Goal: Find specific page/section: Find specific page/section

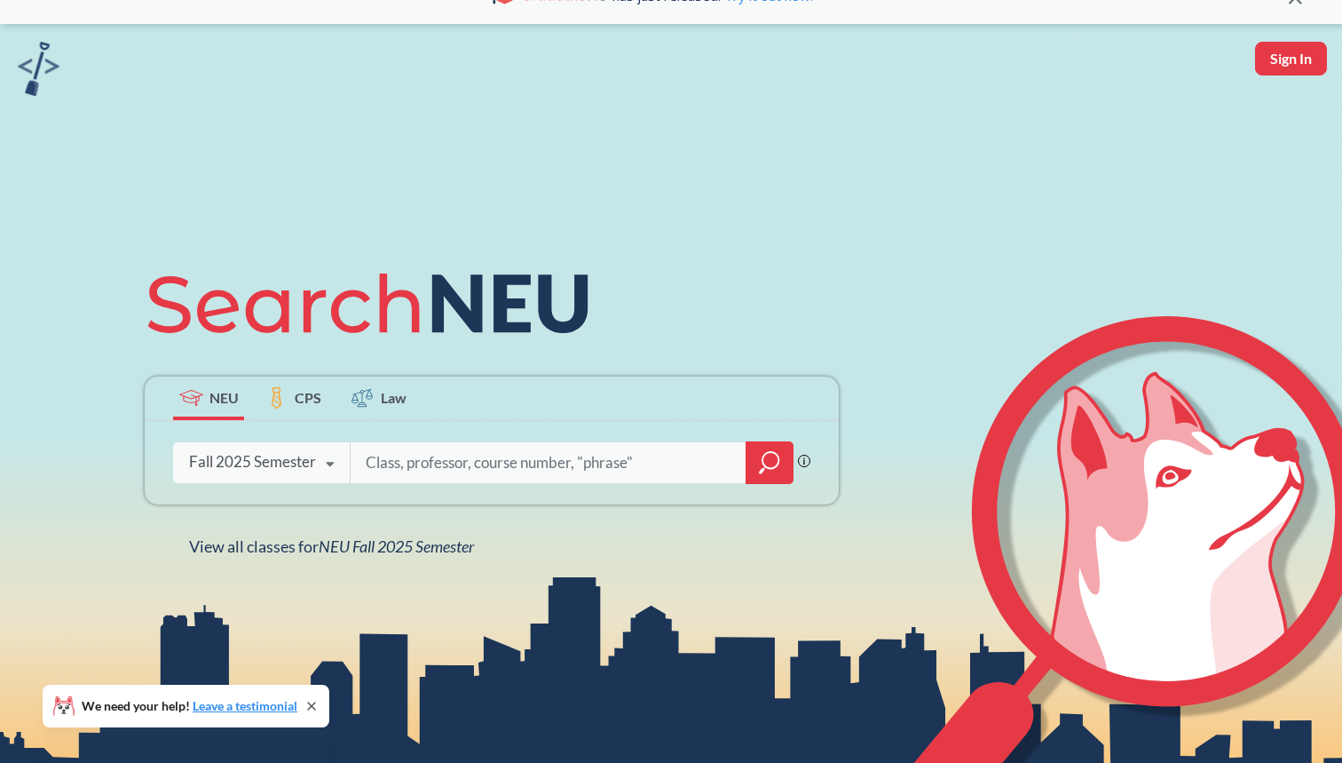
scroll to position [62, 0]
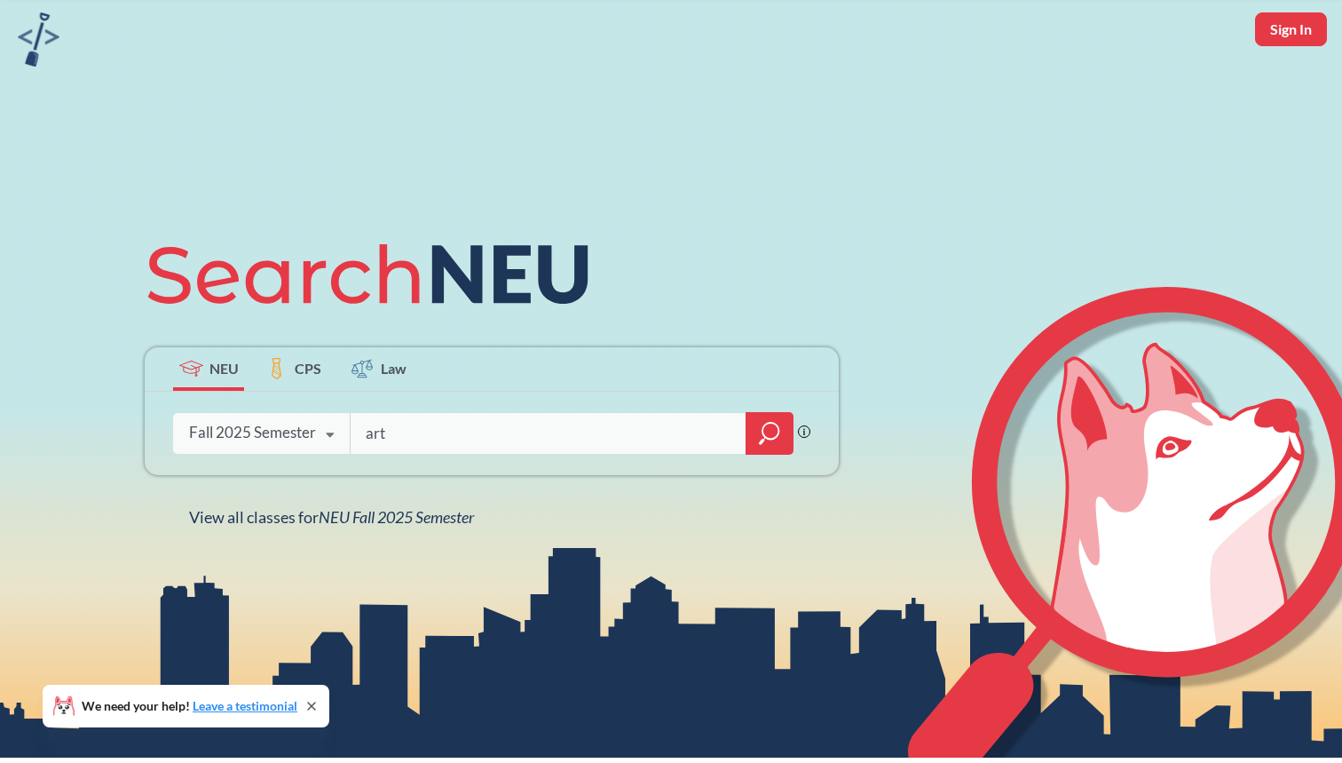
type input "art g"
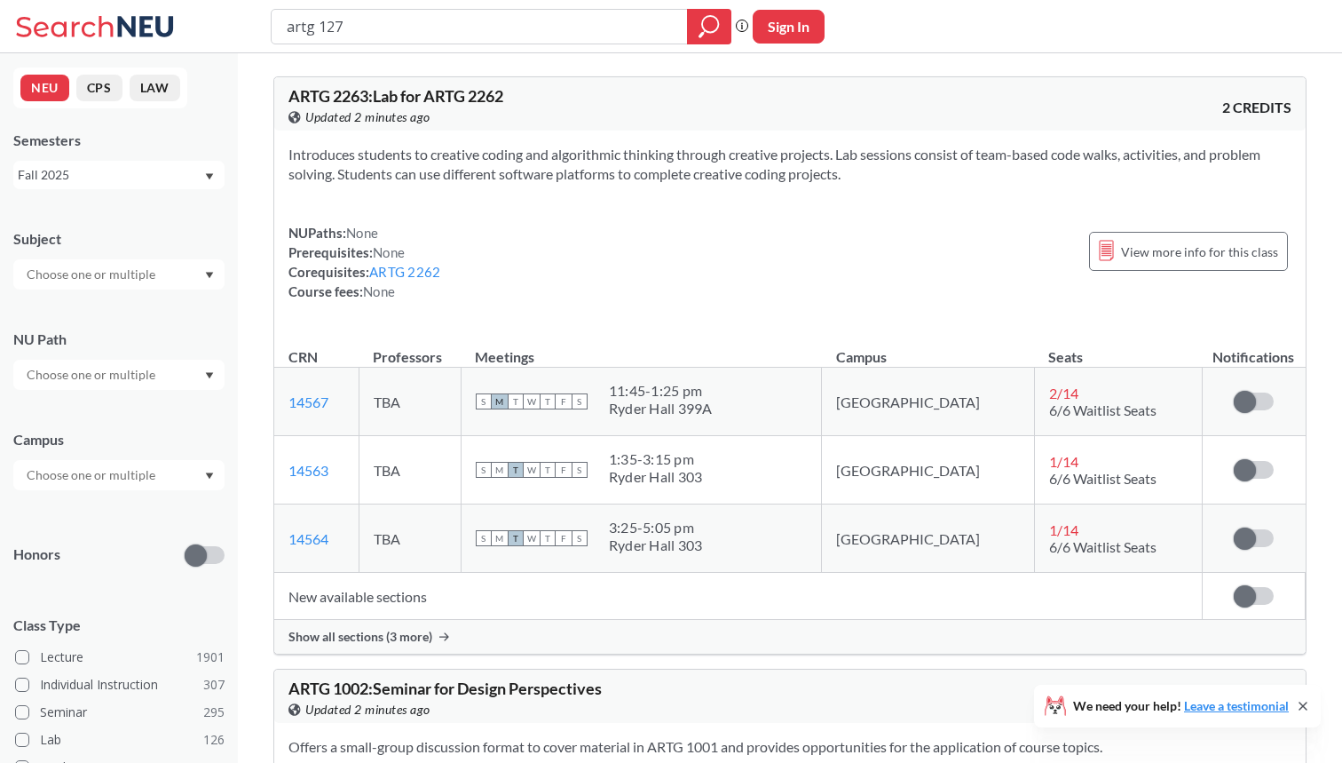
type input "artg 1270"
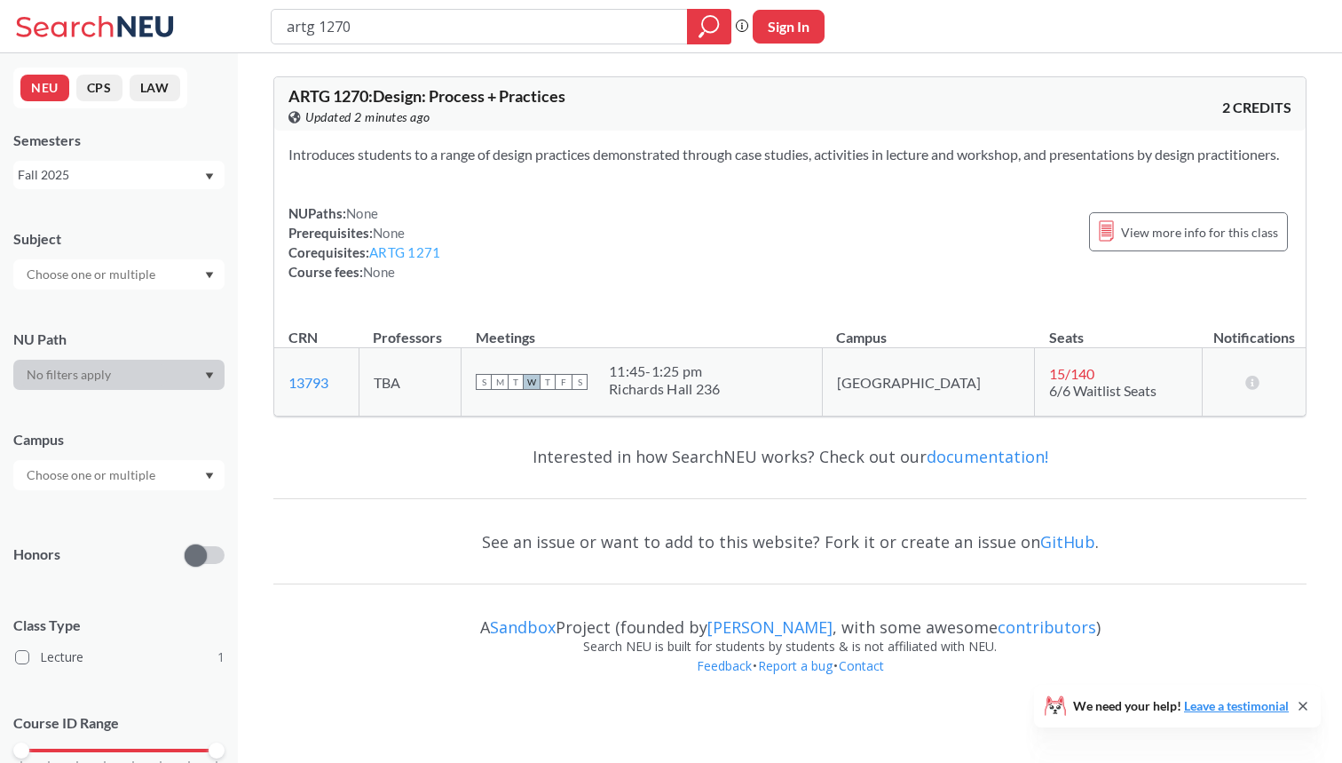
click at [407, 260] on link "ARTG 1271" at bounding box center [404, 252] width 71 height 16
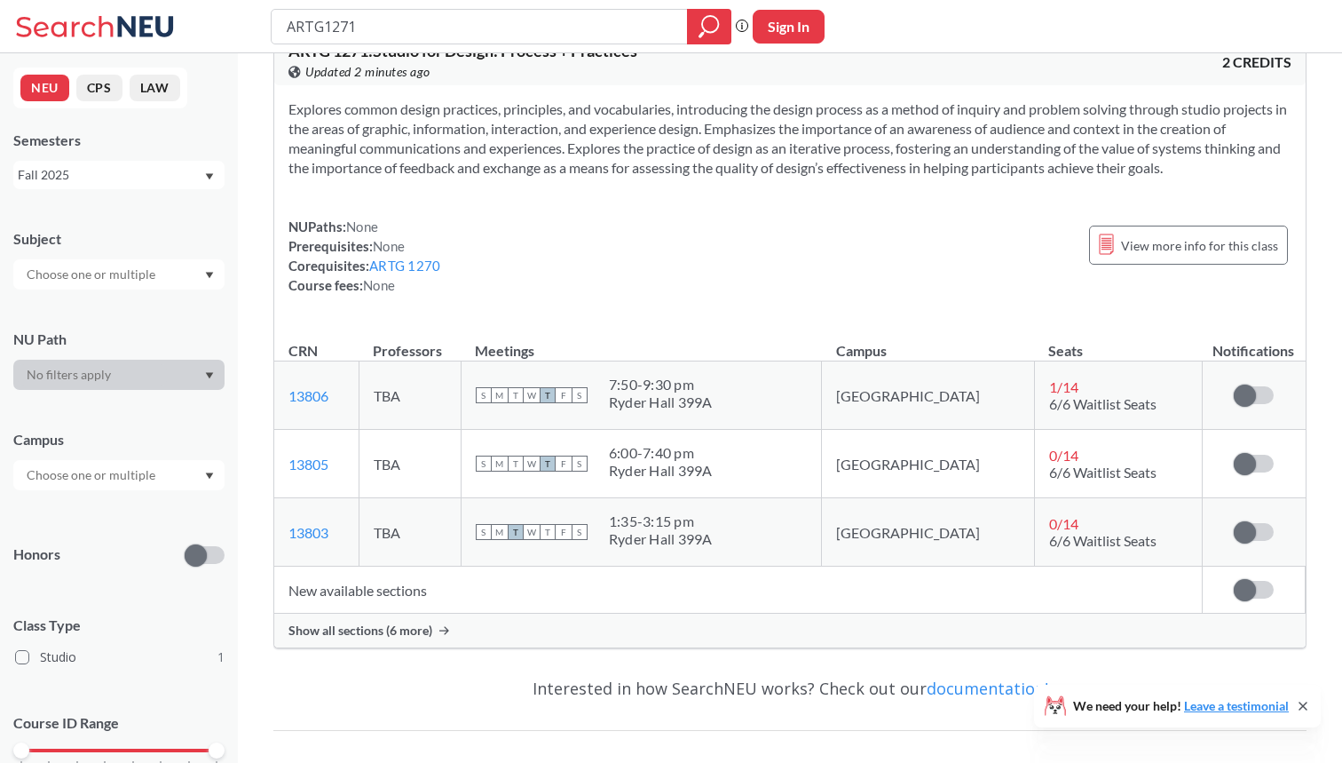
scroll to position [46, 0]
type input "ARTf"
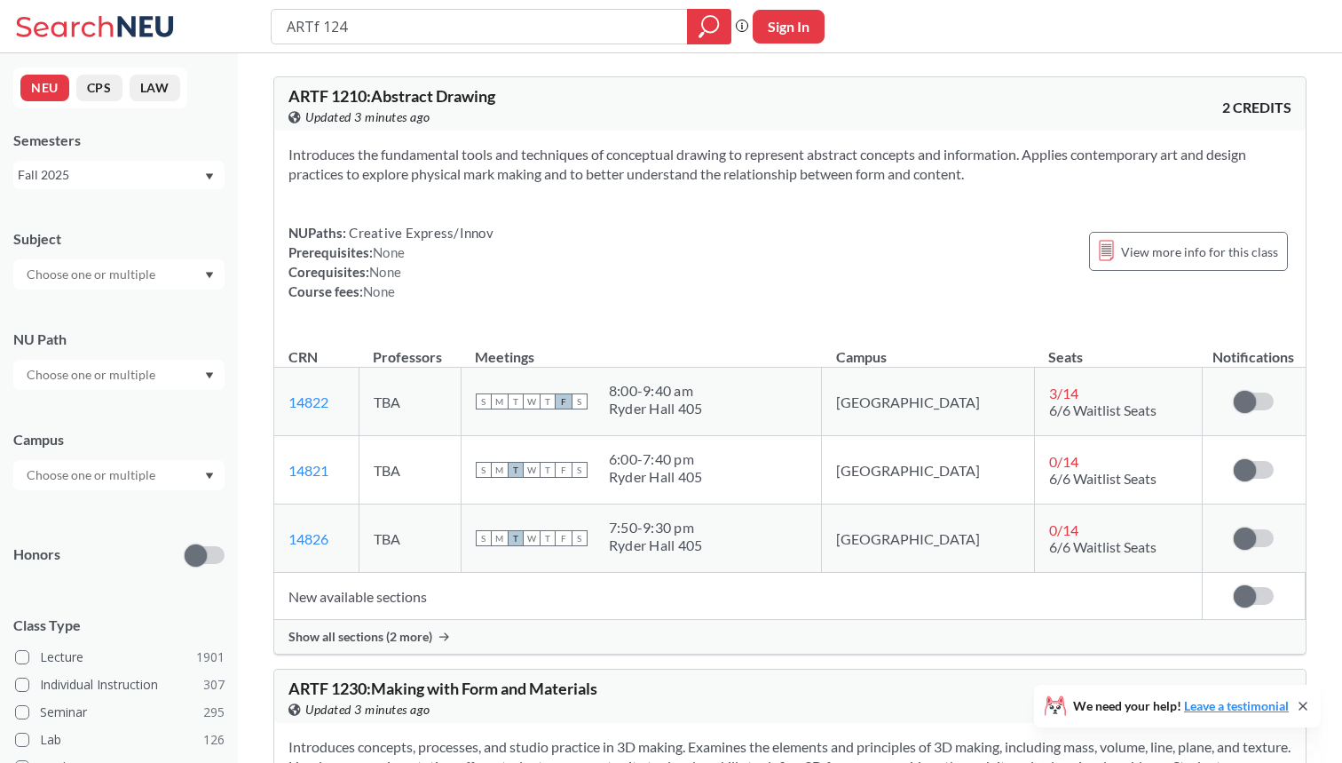
type input "ARTf 1240"
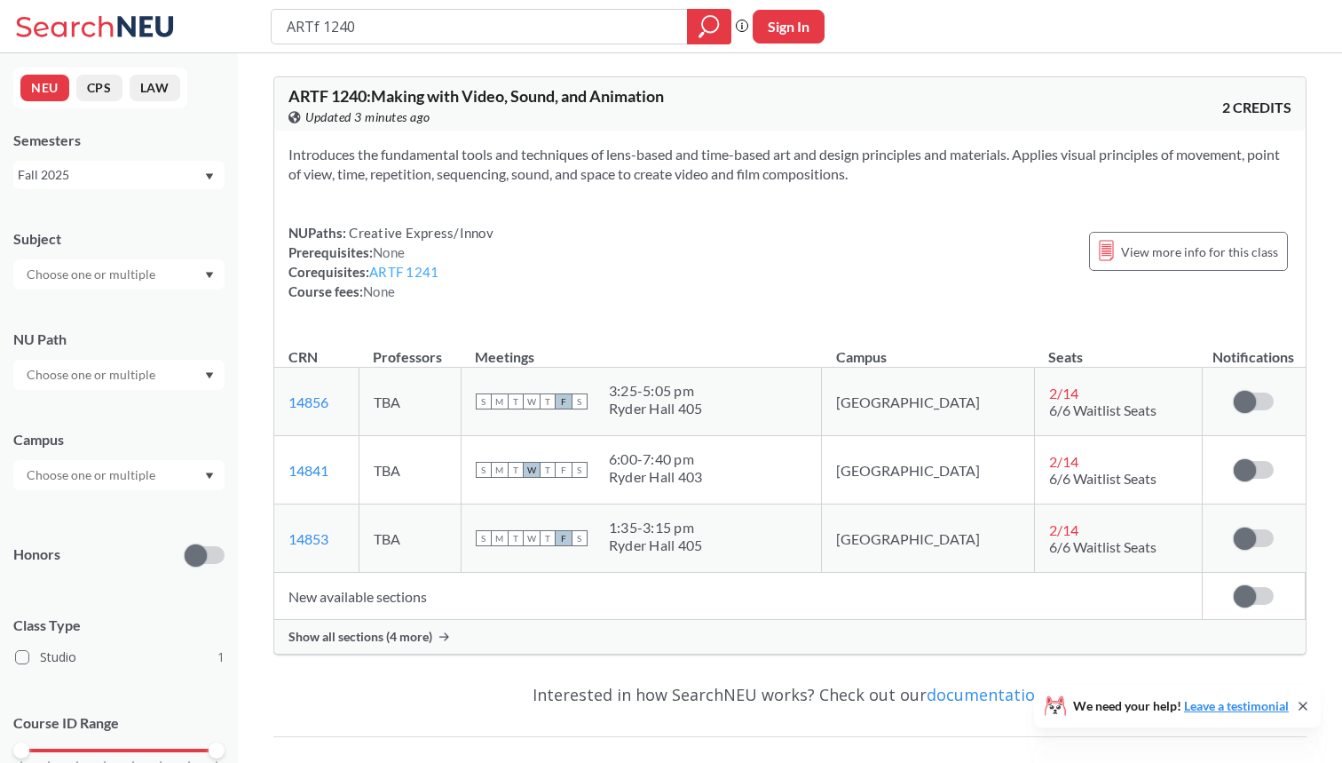
click at [430, 272] on link "ARTF 1241" at bounding box center [403, 272] width 69 height 16
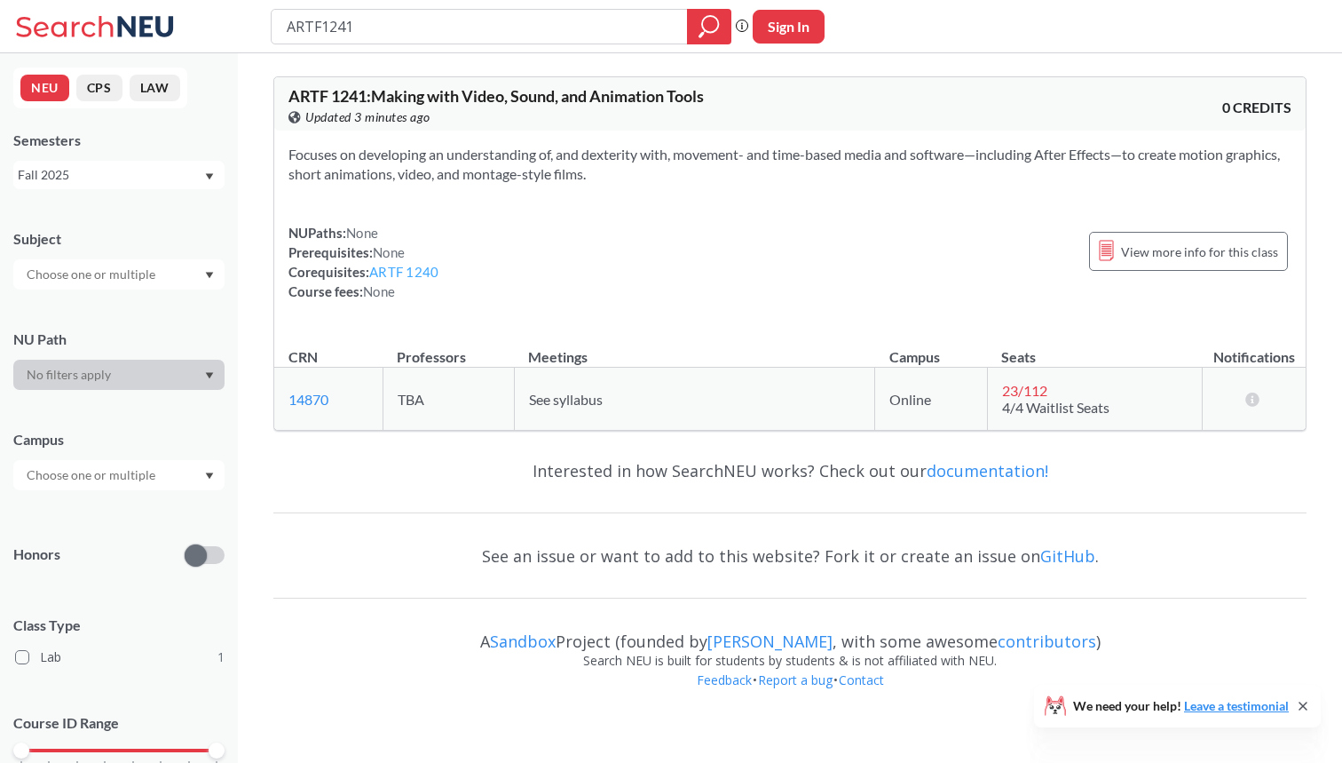
click at [431, 271] on link "ARTF 1240" at bounding box center [403, 272] width 69 height 16
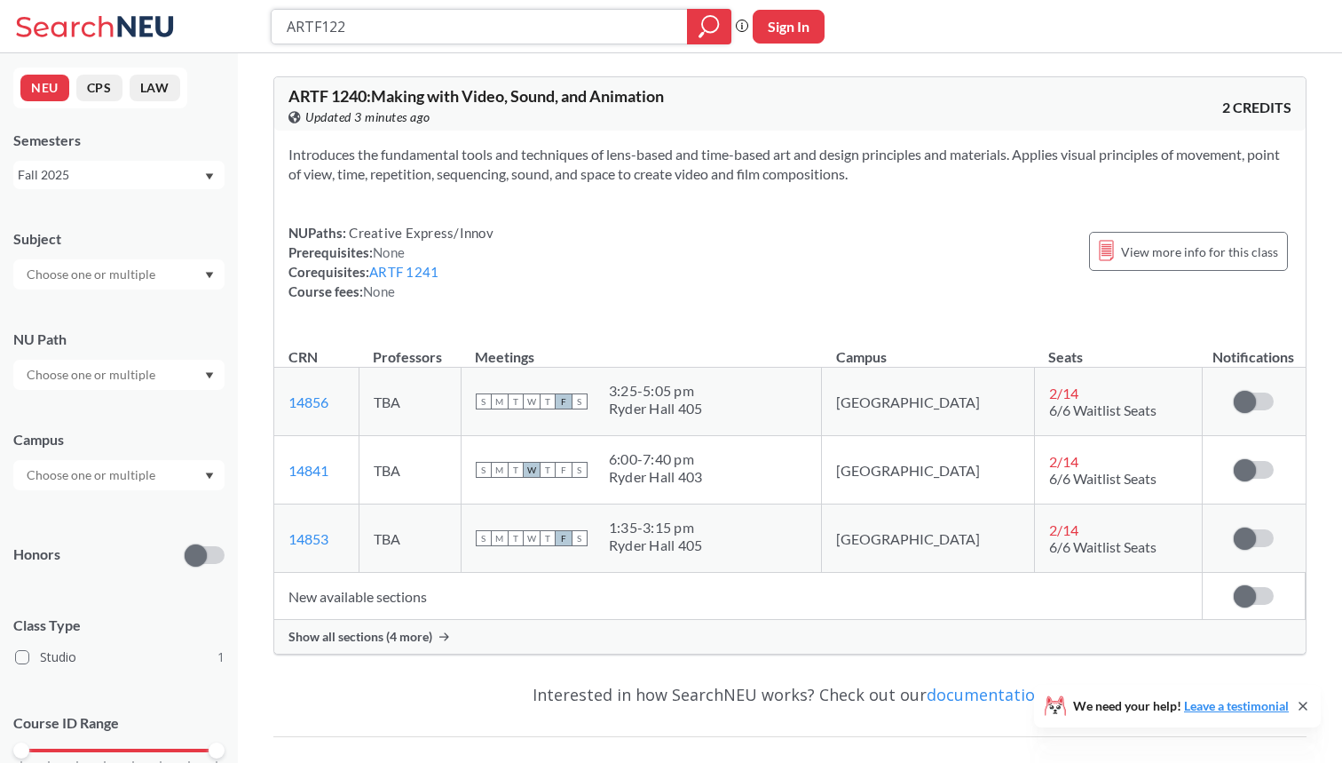
type input "ARTF1220"
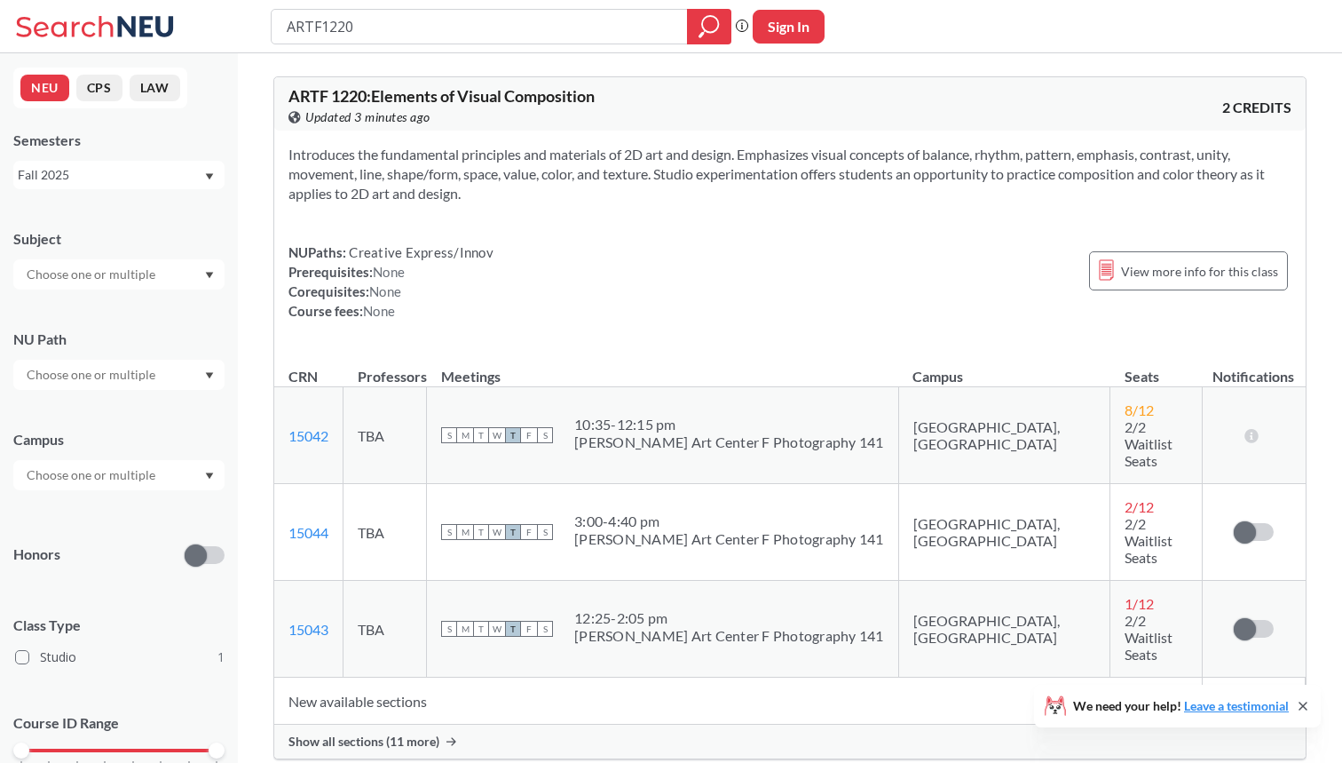
click at [413, 724] on div "Show all sections (11 more)" at bounding box center [790, 741] width 1032 height 34
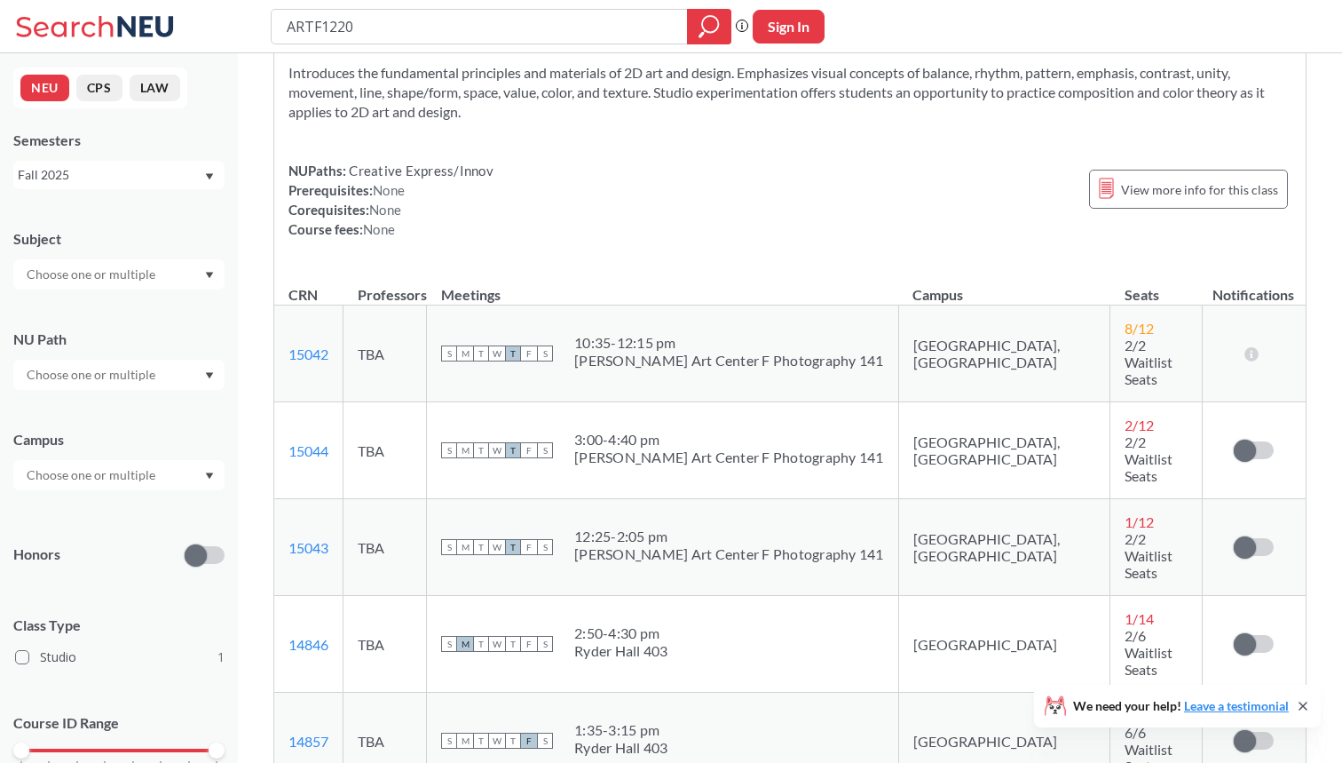
scroll to position [47, 0]
